Goal: Find specific page/section: Find specific page/section

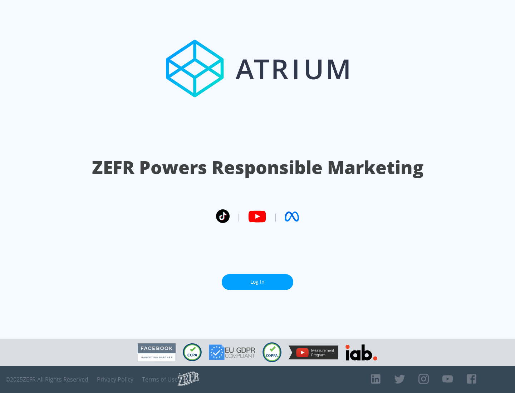
click at [258, 282] on link "Log In" at bounding box center [258, 282] width 72 height 16
